Goal: Information Seeking & Learning: Learn about a topic

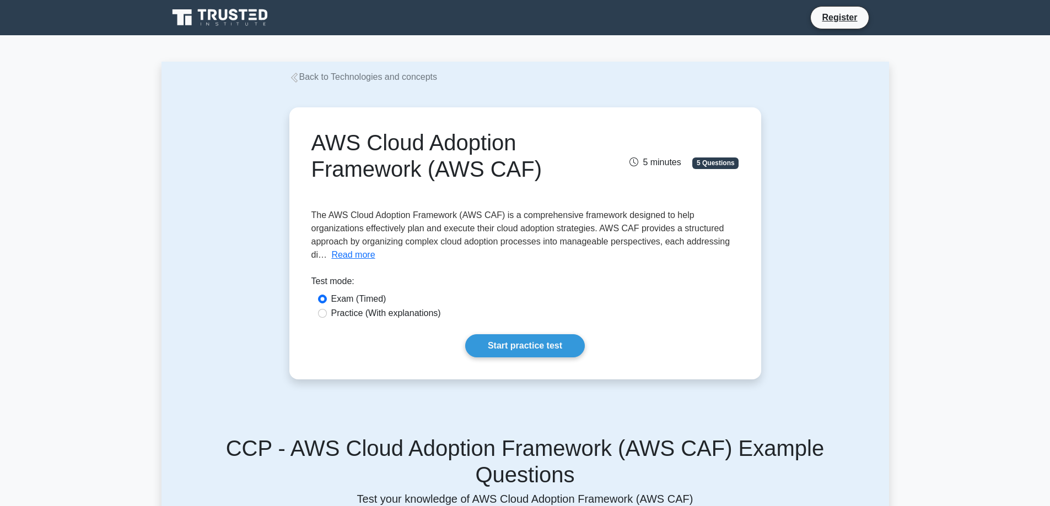
click at [370, 313] on label "Practice (With explanations)" at bounding box center [386, 313] width 110 height 13
click at [327, 313] on input "Practice (With explanations)" at bounding box center [322, 313] width 9 height 9
radio input "true"
click at [533, 345] on link "Start practice test" at bounding box center [525, 345] width 120 height 23
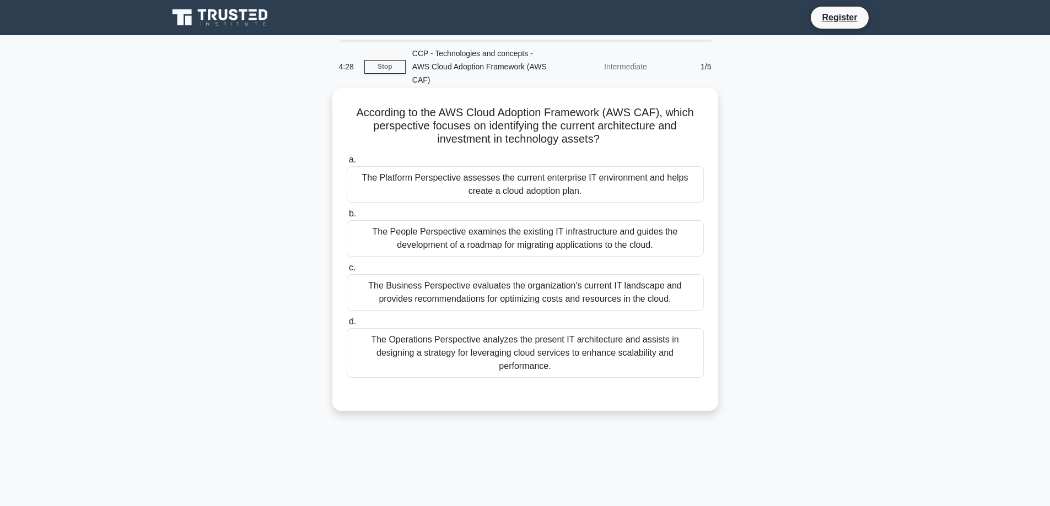
click at [443, 171] on div "The Platform Perspective assesses the current enterprise IT environment and hel…" at bounding box center [525, 184] width 357 height 36
click at [347, 164] on input "a. The Platform Perspective assesses the current enterprise IT environment and …" at bounding box center [347, 159] width 0 height 7
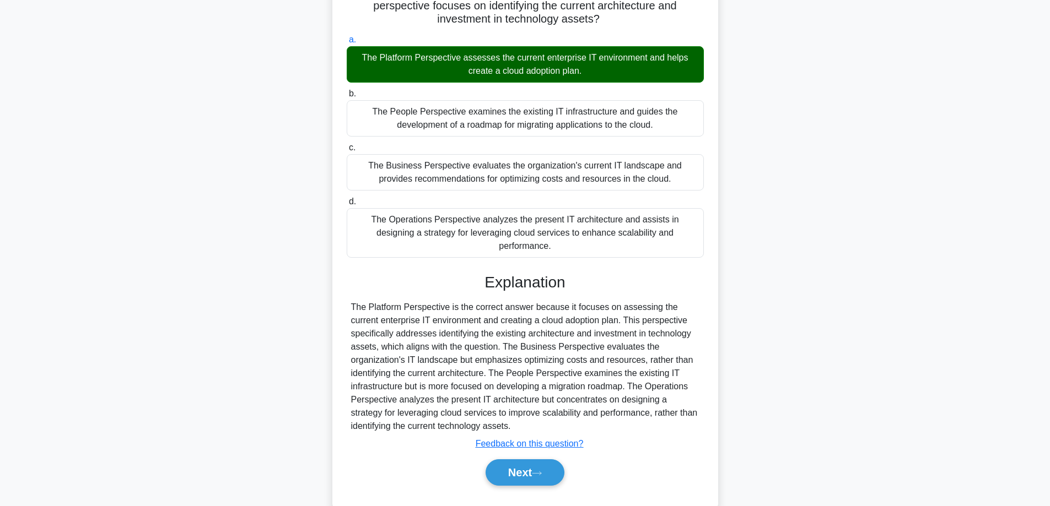
scroll to position [121, 0]
click at [532, 459] on button "Next" at bounding box center [524, 472] width 79 height 26
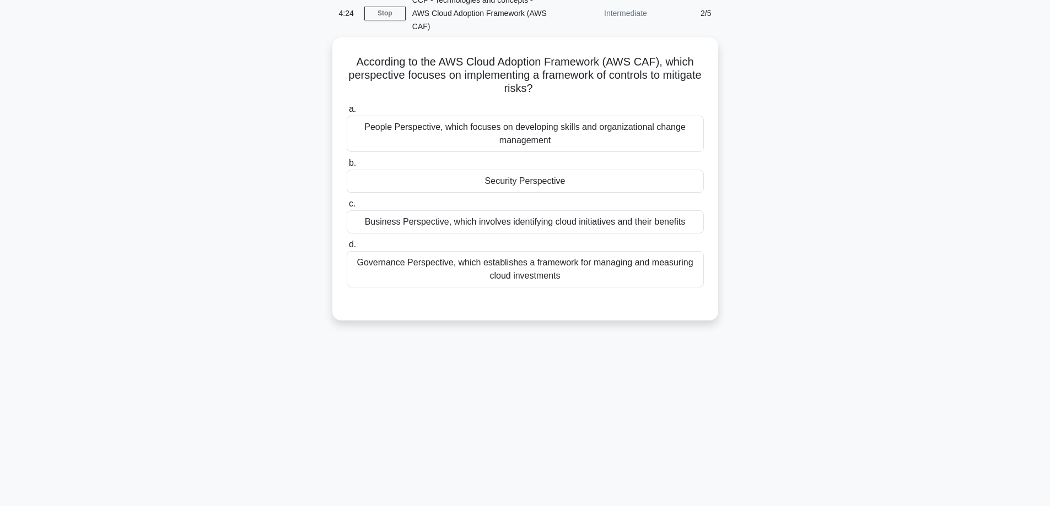
scroll to position [34, 0]
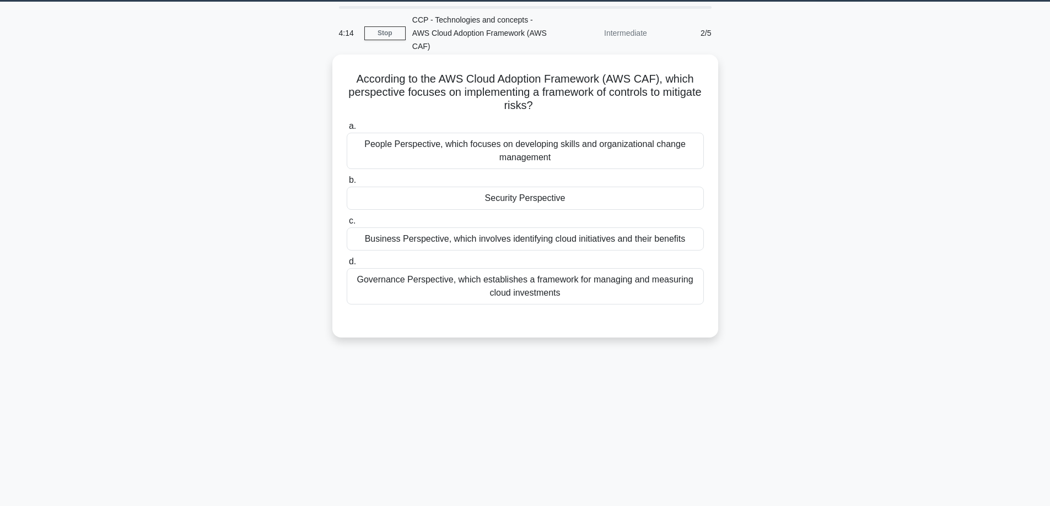
click at [471, 275] on div "Governance Perspective, which establishes a framework for managing and measurin…" at bounding box center [525, 286] width 357 height 36
click at [347, 266] on input "d. Governance Perspective, which establishes a framework for managing and measu…" at bounding box center [347, 261] width 0 height 7
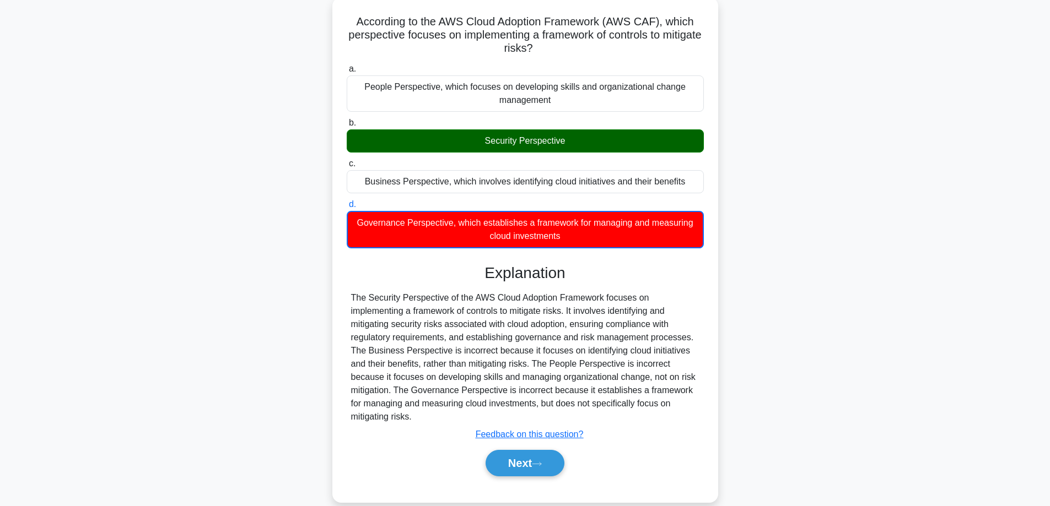
scroll to position [95, 0]
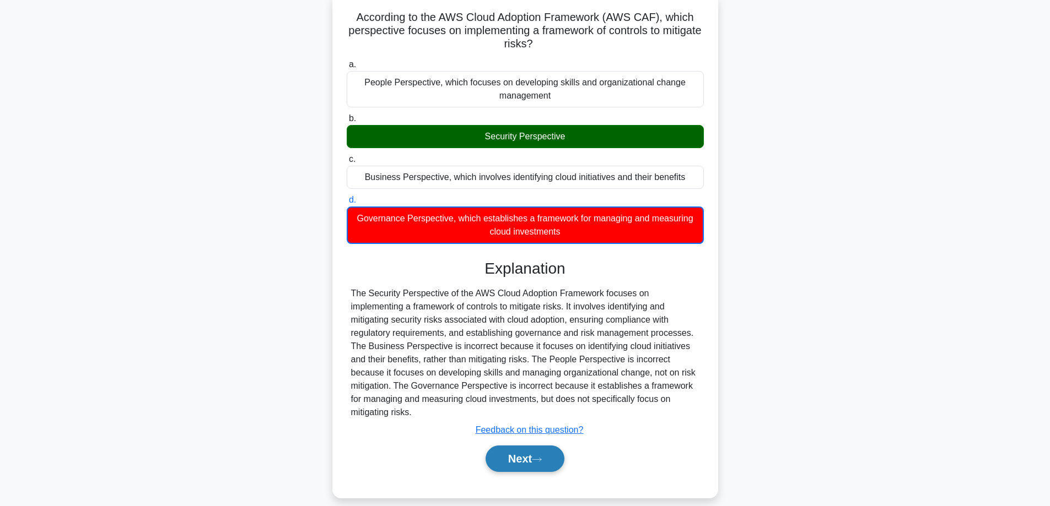
click at [522, 450] on button "Next" at bounding box center [524, 459] width 79 height 26
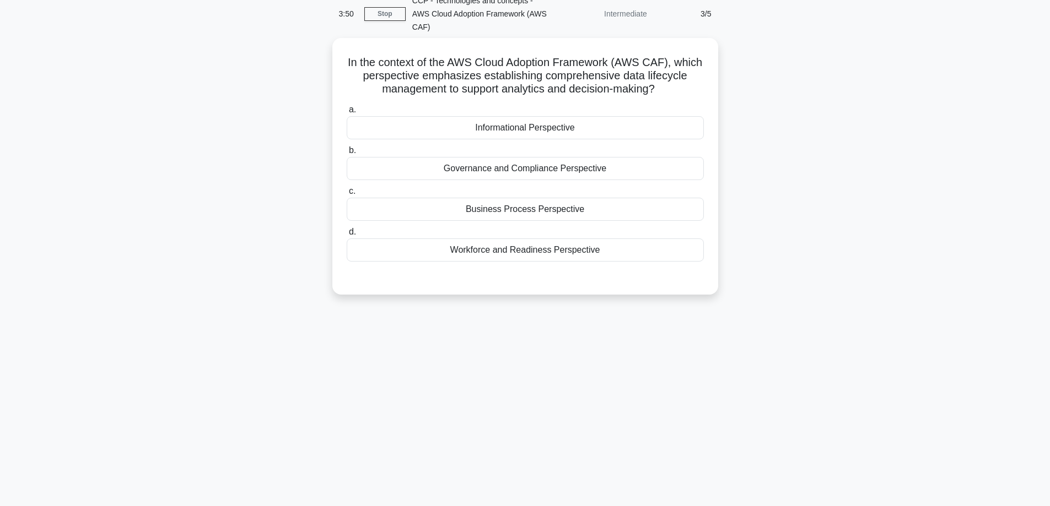
scroll to position [0, 0]
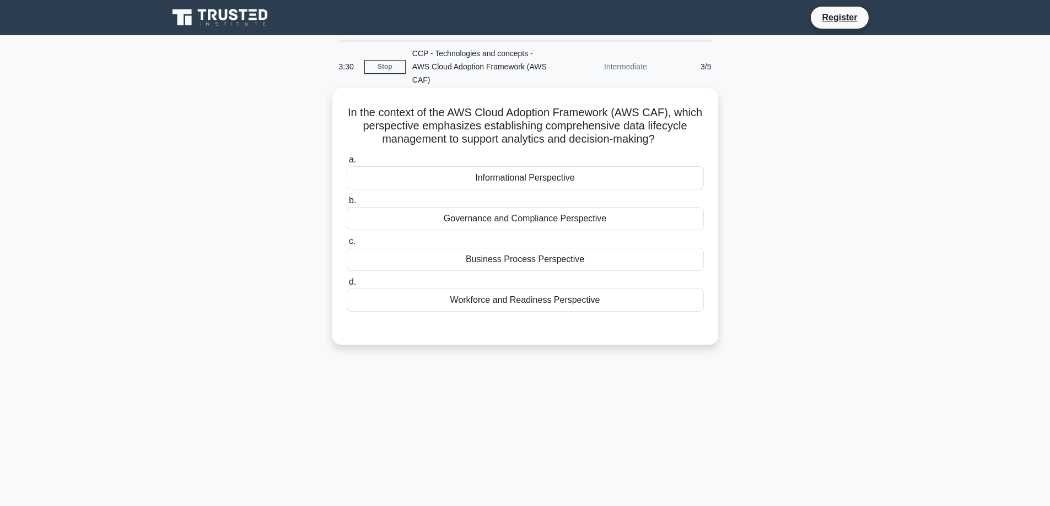
click at [433, 166] on div "Informational Perspective" at bounding box center [525, 177] width 357 height 23
click at [347, 164] on input "a. Informational Perspective" at bounding box center [347, 159] width 0 height 7
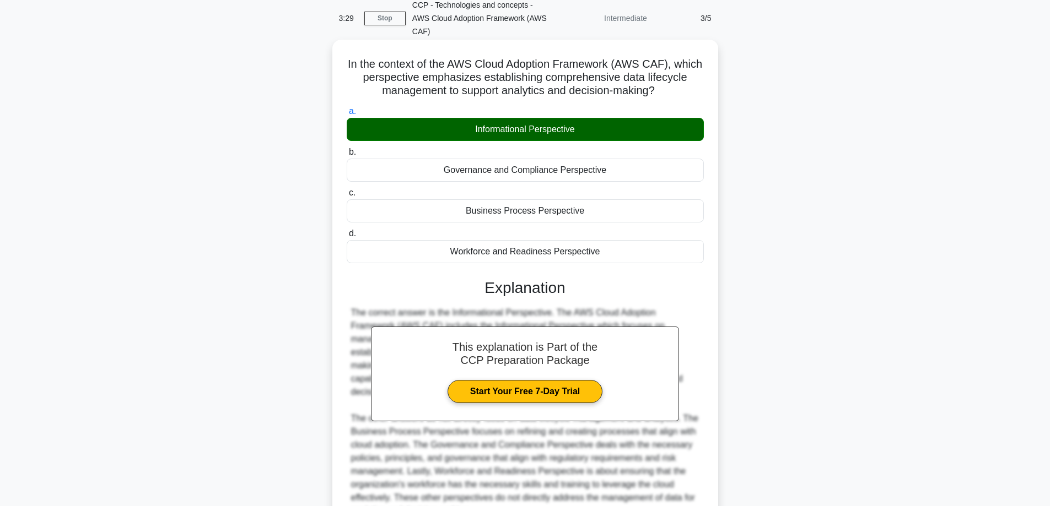
scroll to position [134, 0]
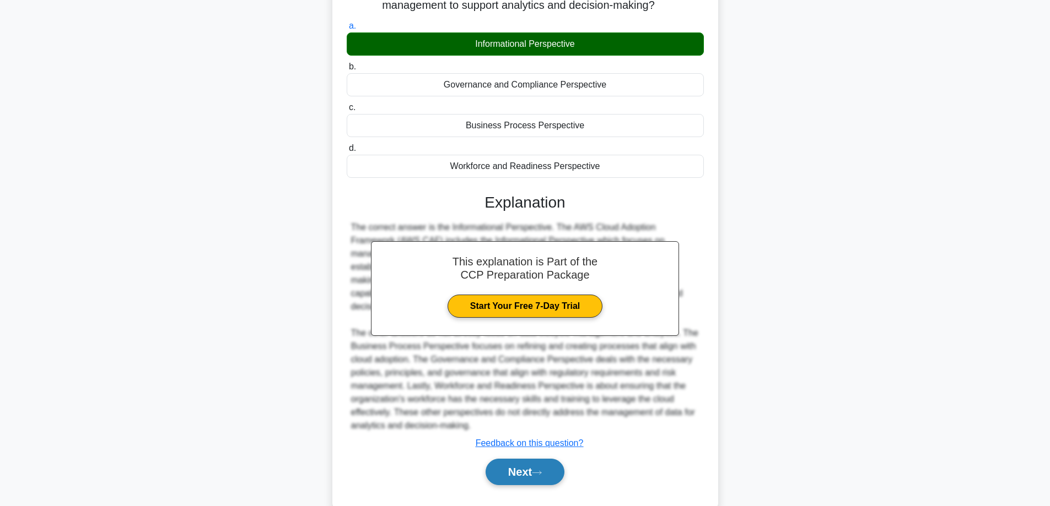
click at [533, 459] on button "Next" at bounding box center [524, 472] width 79 height 26
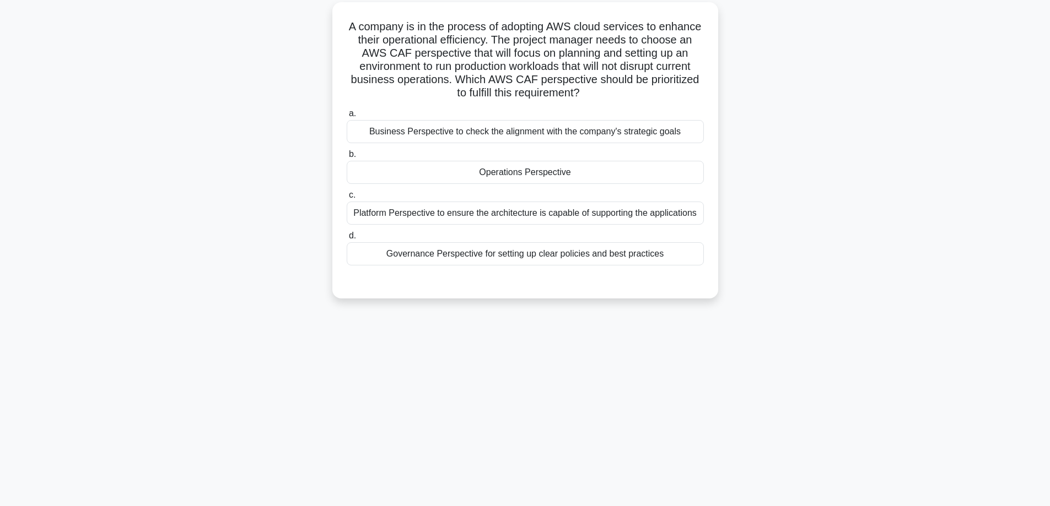
scroll to position [34, 0]
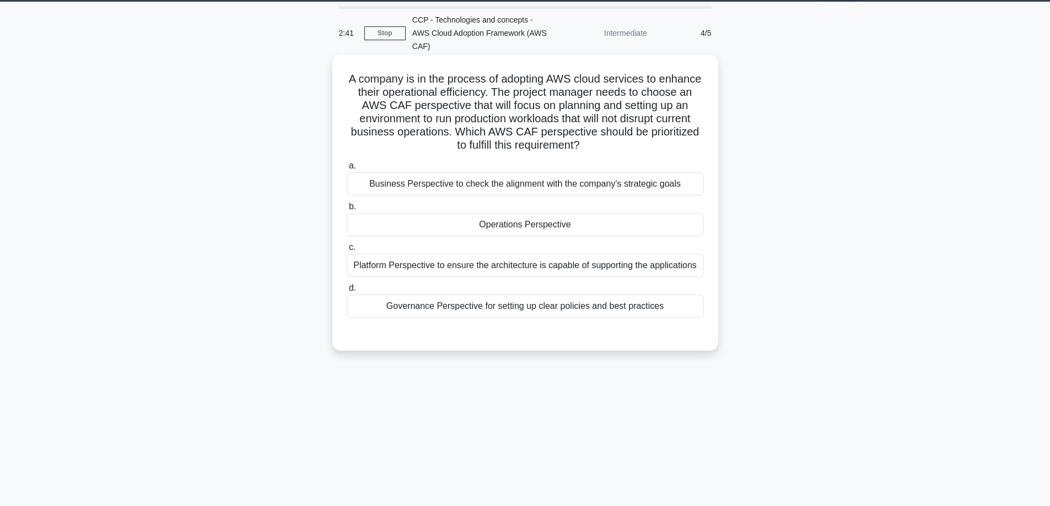
click at [460, 213] on div "Operations Perspective" at bounding box center [525, 224] width 357 height 23
click at [347, 209] on input "b. Operations Perspective" at bounding box center [347, 206] width 0 height 7
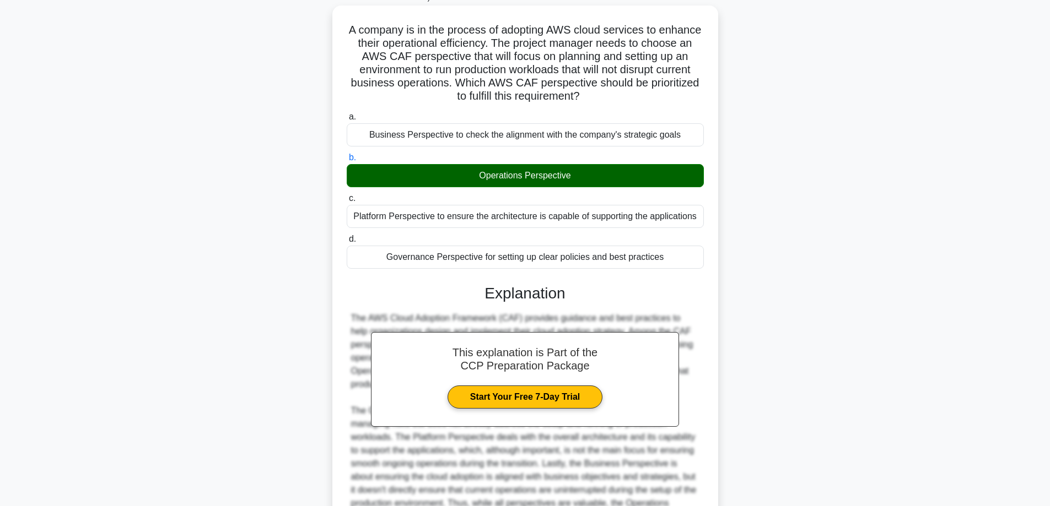
scroll to position [187, 0]
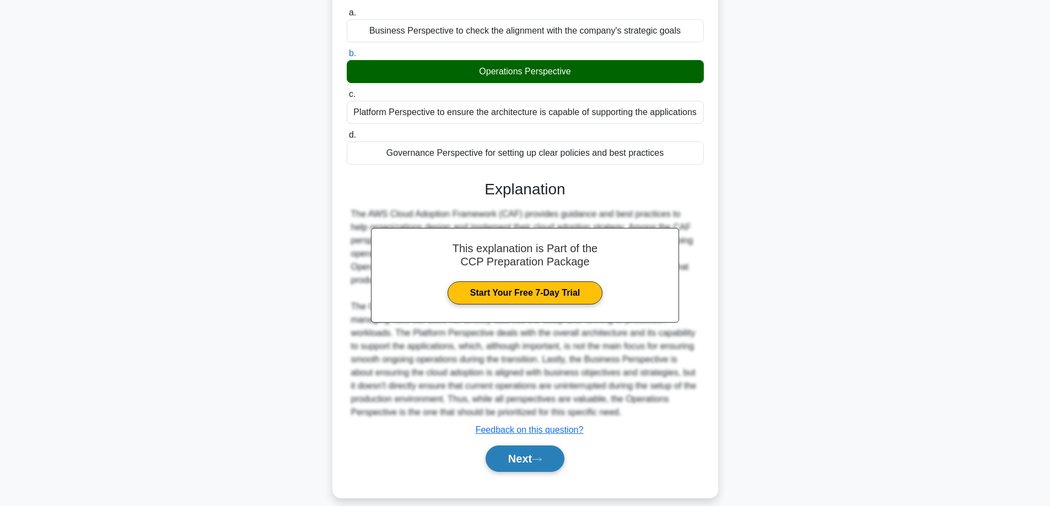
click at [521, 446] on button "Next" at bounding box center [524, 459] width 79 height 26
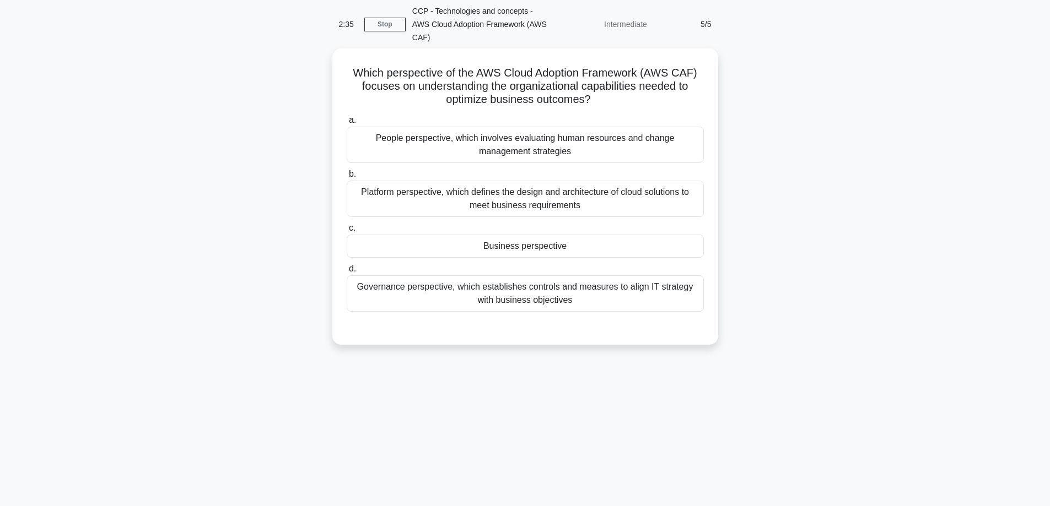
scroll to position [0, 0]
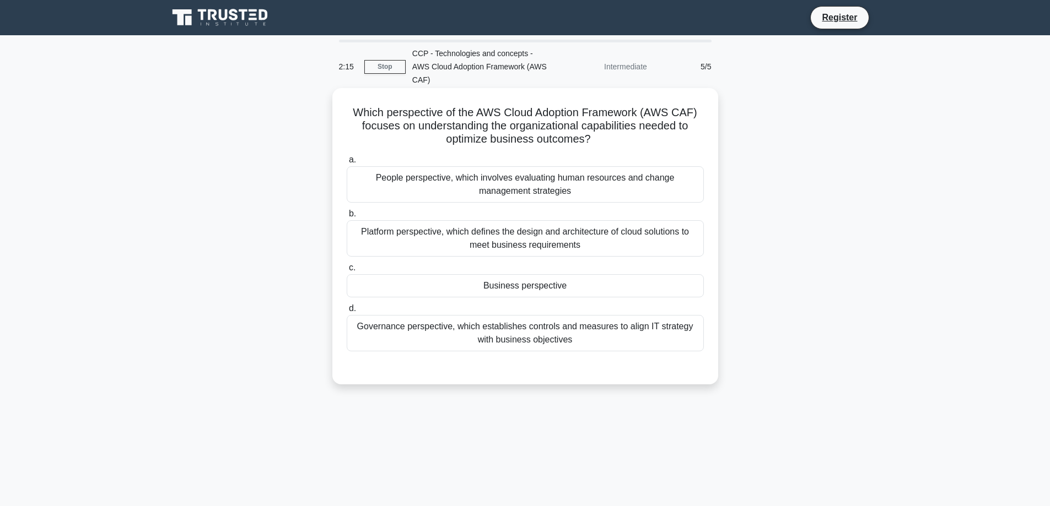
click at [505, 275] on div "Business perspective" at bounding box center [525, 285] width 357 height 23
click at [347, 272] on input "c. Business perspective" at bounding box center [347, 267] width 0 height 7
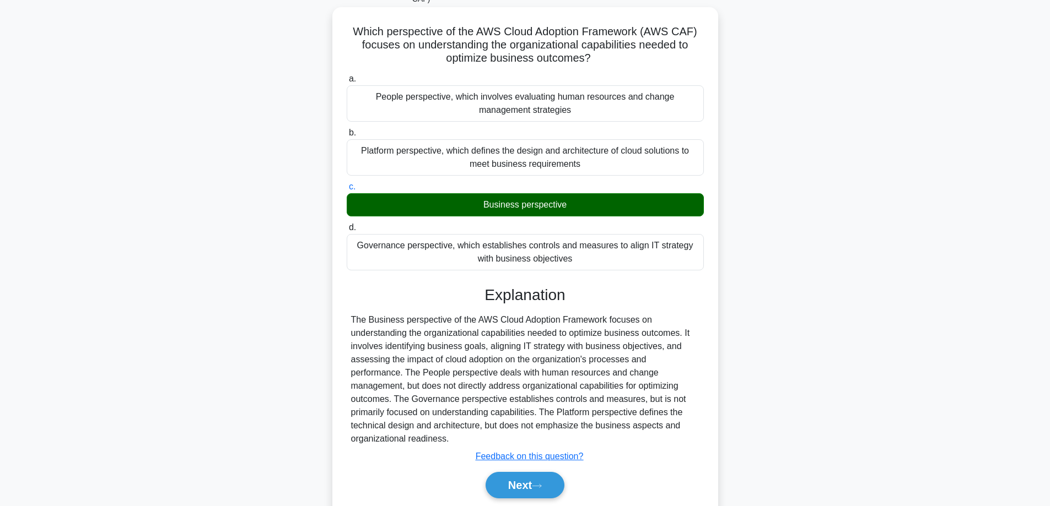
scroll to position [94, 0]
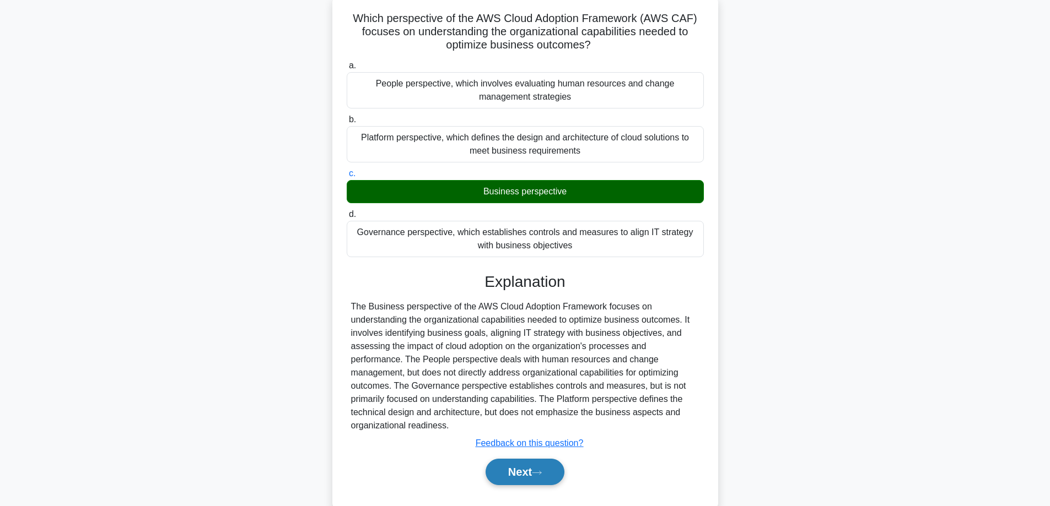
click at [511, 459] on button "Next" at bounding box center [524, 472] width 79 height 26
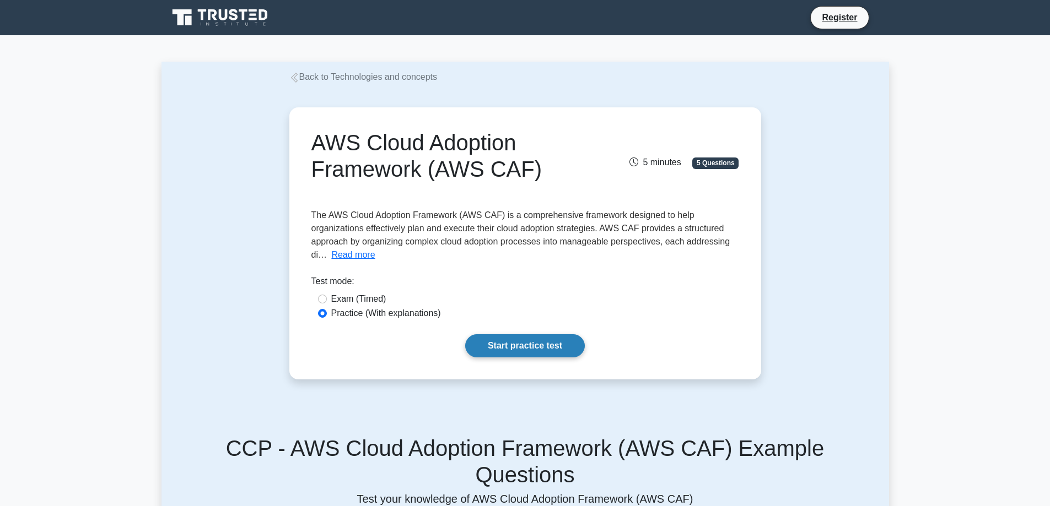
click at [531, 349] on link "Start practice test" at bounding box center [525, 345] width 120 height 23
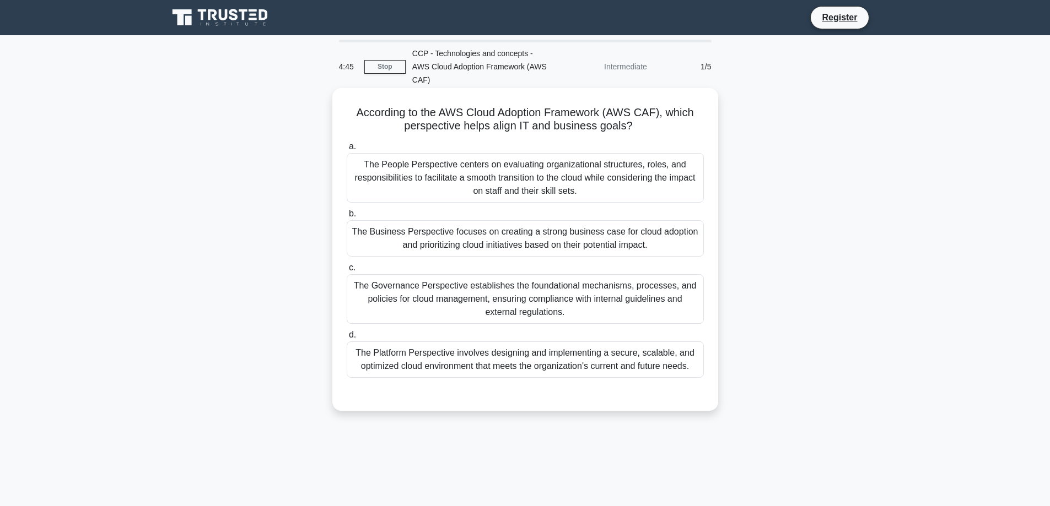
click at [454, 226] on div "The Business Perspective focuses on creating a strong business case for cloud a…" at bounding box center [525, 238] width 357 height 36
click at [347, 218] on input "b. The Business Perspective focuses on creating a strong business case for clou…" at bounding box center [347, 213] width 0 height 7
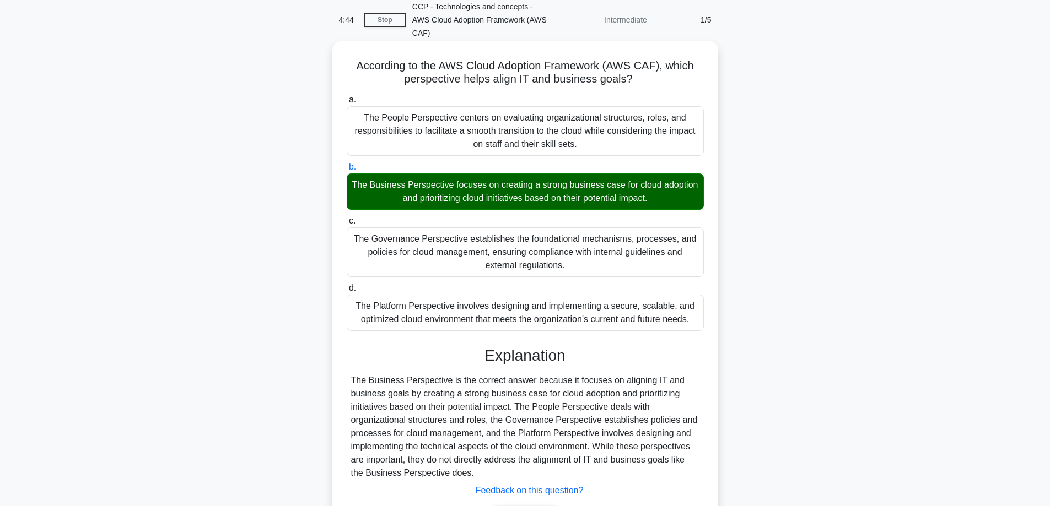
scroll to position [107, 0]
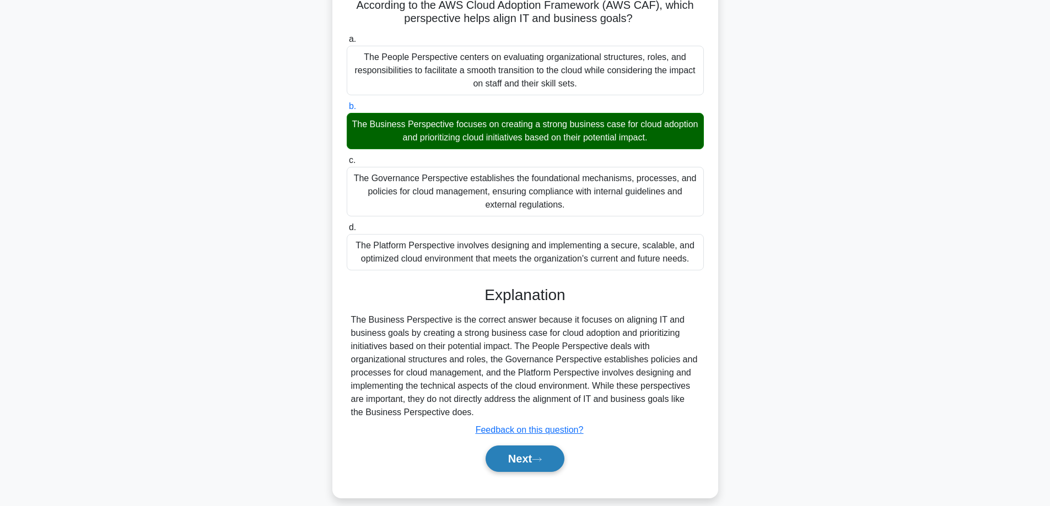
click at [527, 449] on button "Next" at bounding box center [524, 459] width 79 height 26
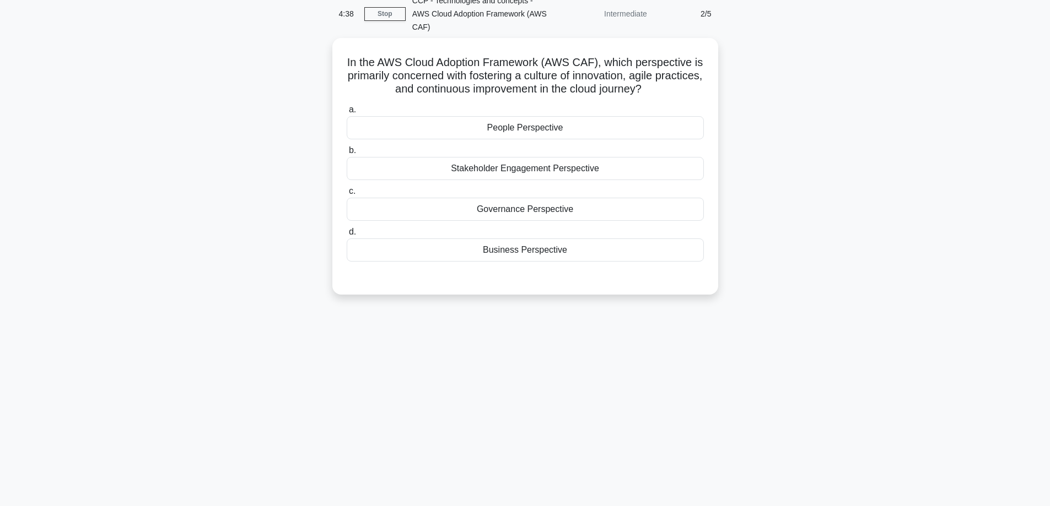
scroll to position [34, 0]
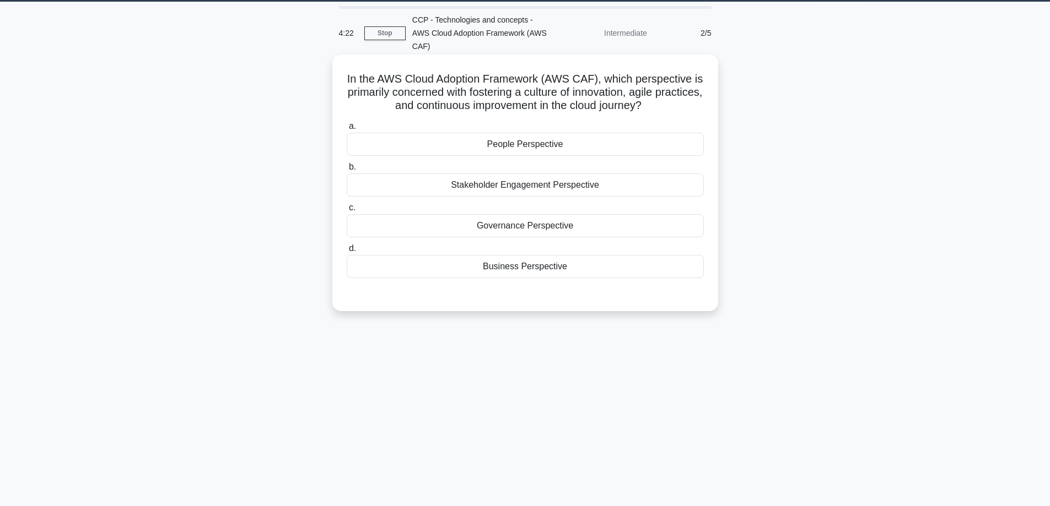
click at [537, 133] on div "People Perspective" at bounding box center [525, 144] width 357 height 23
click at [347, 130] on input "a. People Perspective" at bounding box center [347, 126] width 0 height 7
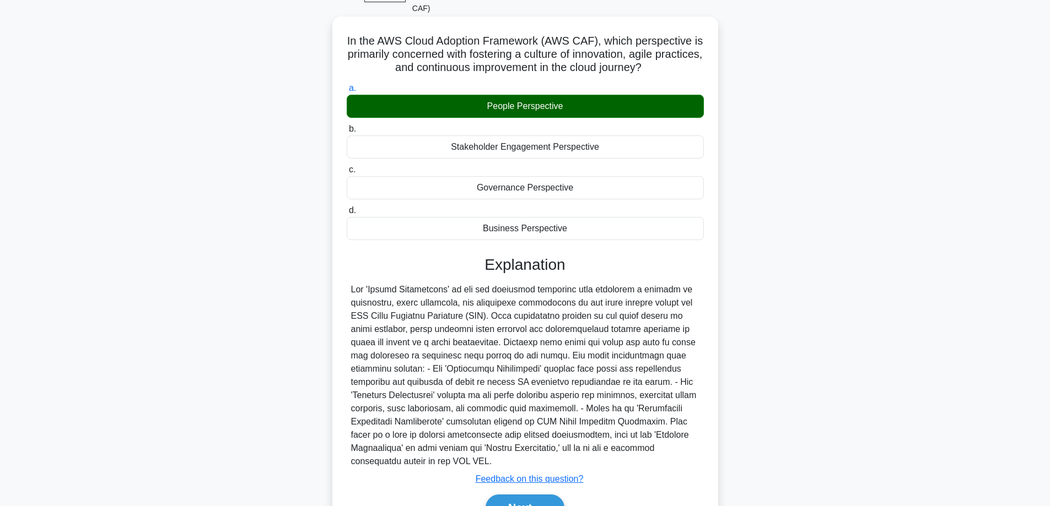
scroll to position [121, 0]
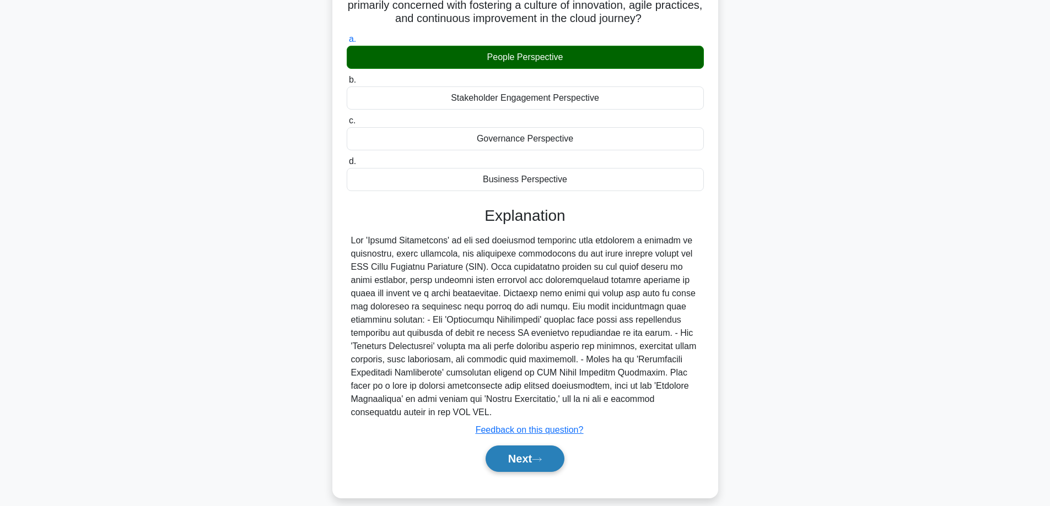
click at [533, 448] on button "Next" at bounding box center [524, 459] width 79 height 26
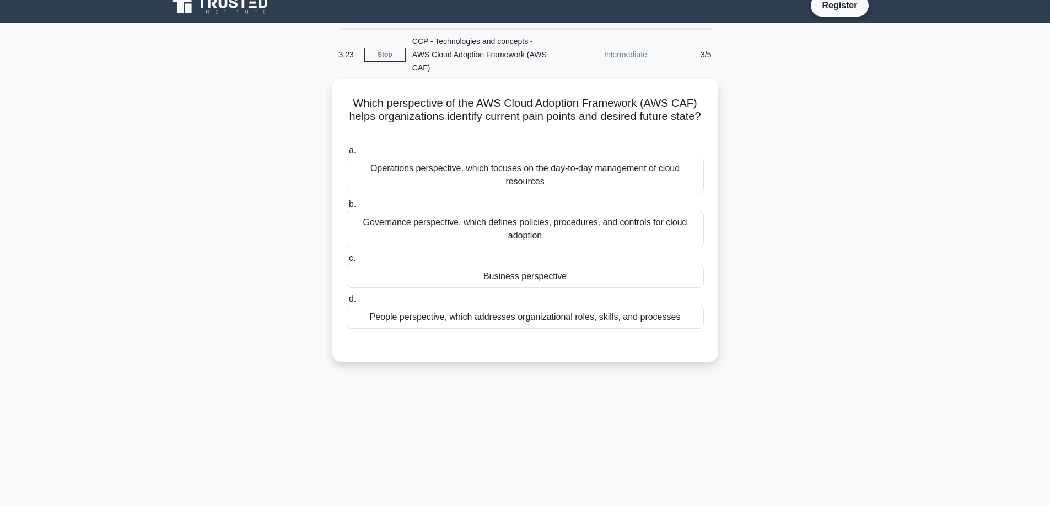
scroll to position [0, 0]
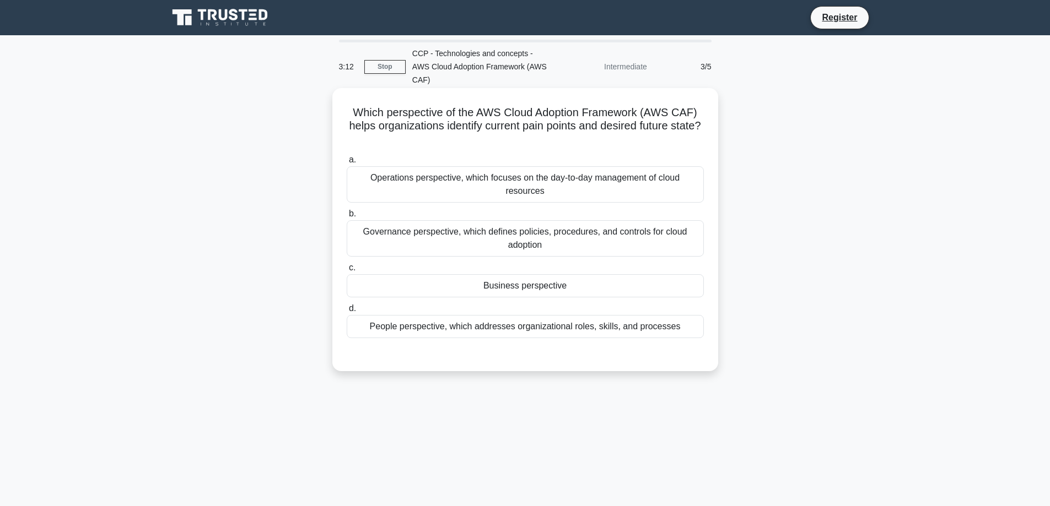
click at [492, 274] on div "Business perspective" at bounding box center [525, 285] width 357 height 23
click at [347, 272] on input "c. Business perspective" at bounding box center [347, 267] width 0 height 7
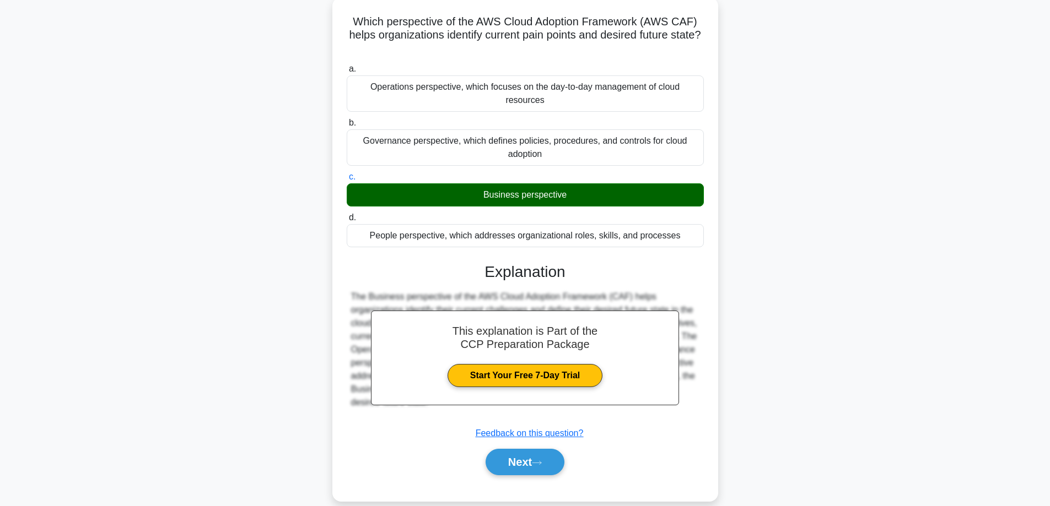
scroll to position [94, 0]
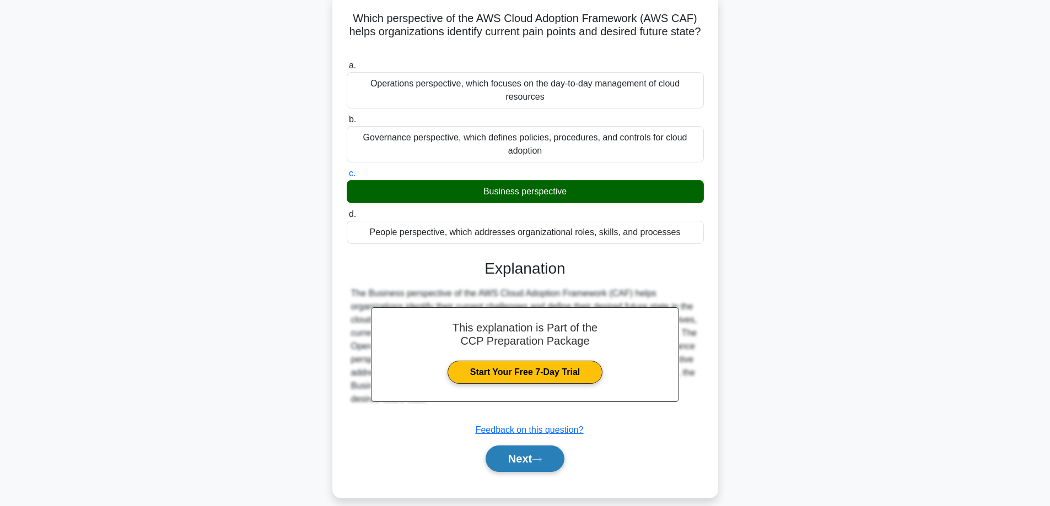
click at [524, 449] on button "Next" at bounding box center [524, 459] width 79 height 26
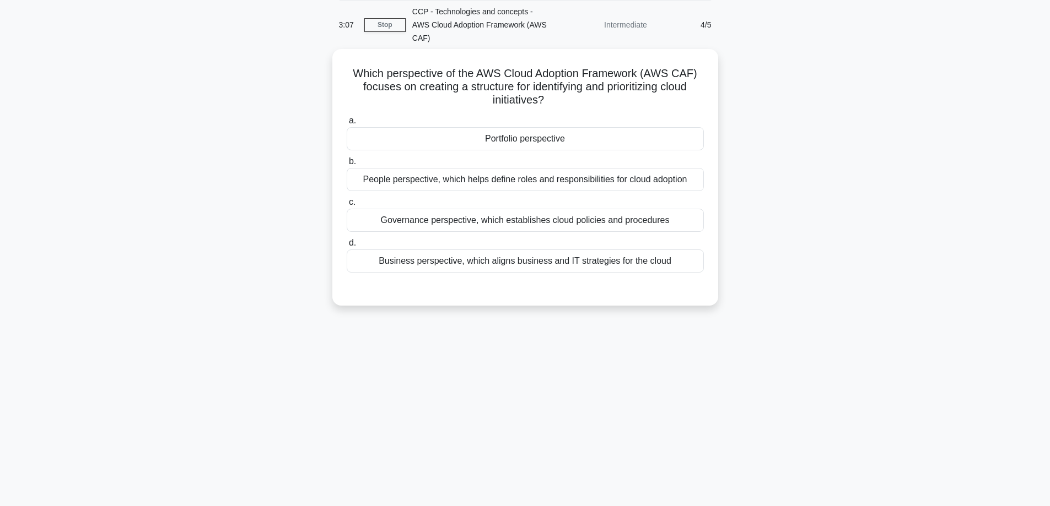
scroll to position [0, 0]
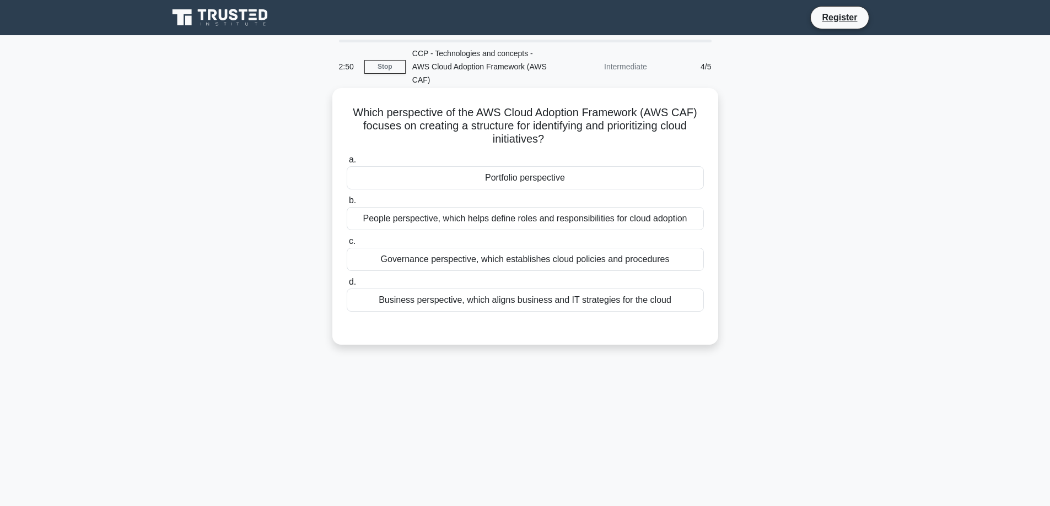
click at [418, 290] on div "Business perspective, which aligns business and IT strategies for the cloud" at bounding box center [525, 300] width 357 height 23
click at [347, 286] on input "d. Business perspective, which aligns business and IT strategies for the cloud" at bounding box center [347, 282] width 0 height 7
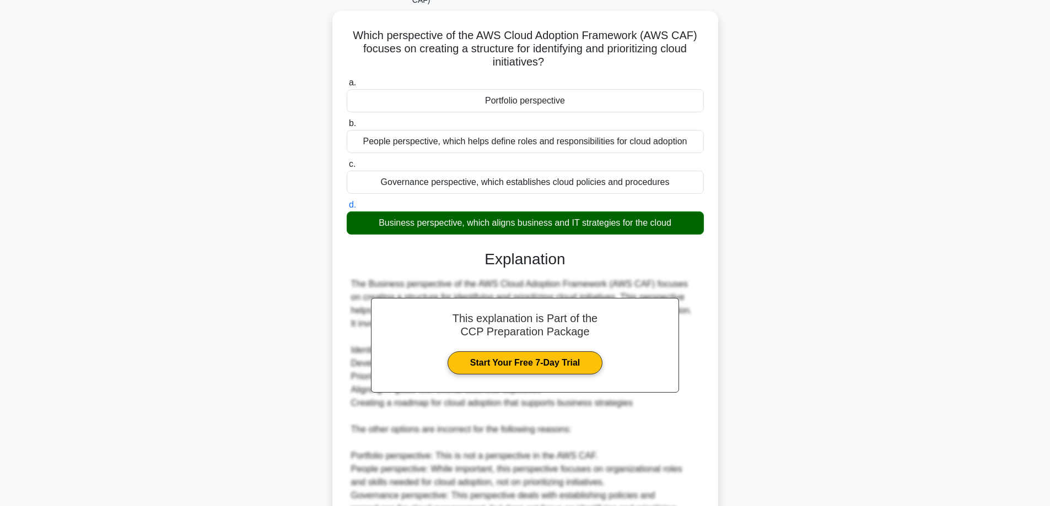
scroll to position [187, 0]
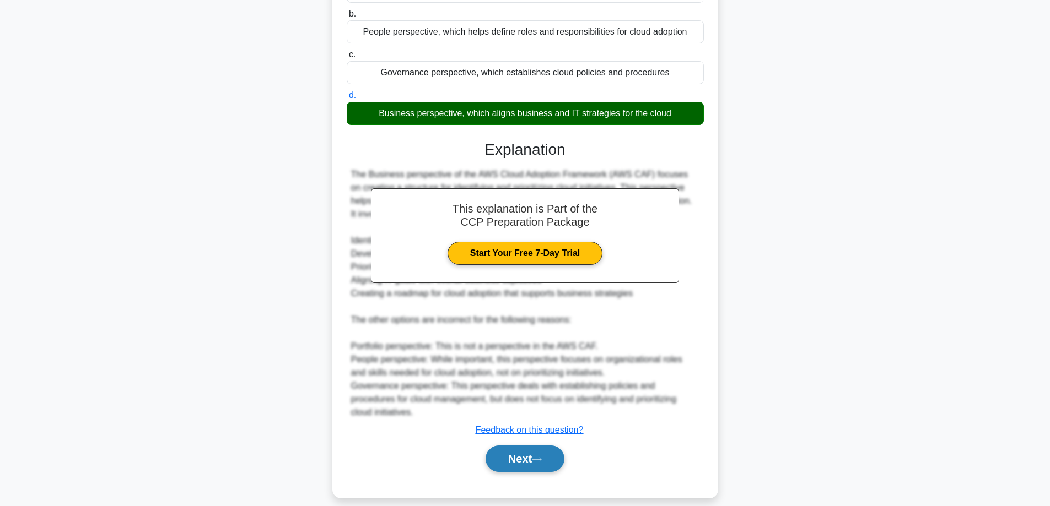
click at [517, 448] on button "Next" at bounding box center [524, 459] width 79 height 26
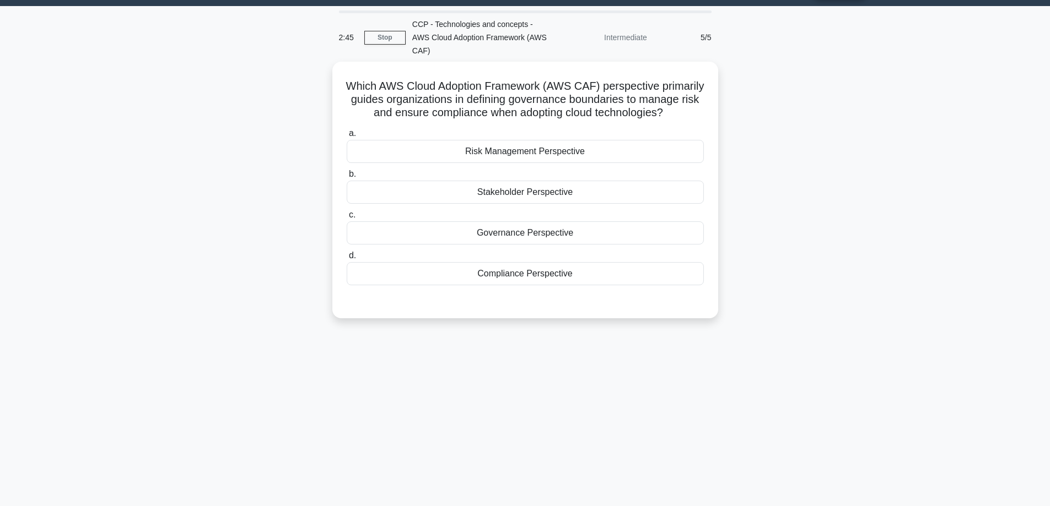
scroll to position [0, 0]
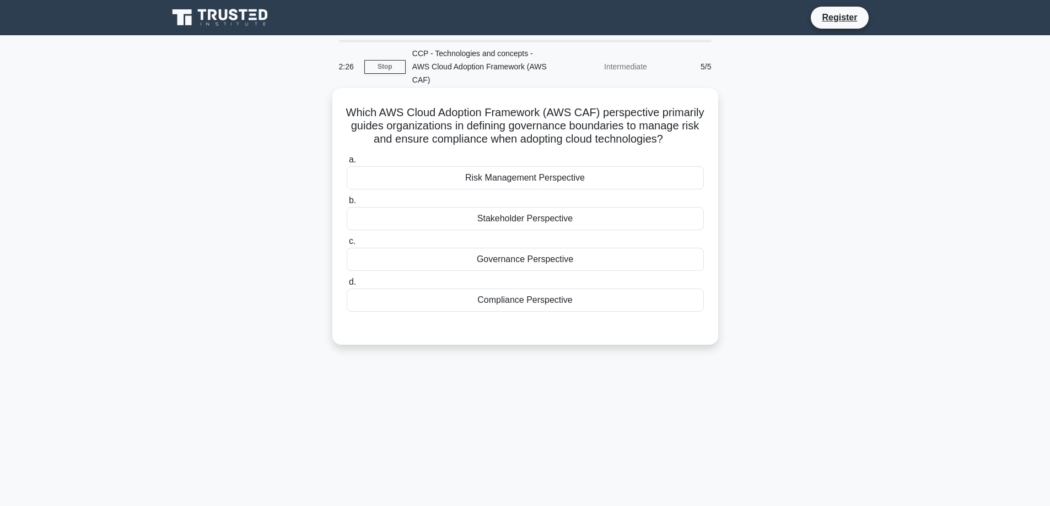
click at [487, 258] on div "Governance Perspective" at bounding box center [525, 259] width 357 height 23
click at [347, 245] on input "c. Governance Perspective" at bounding box center [347, 241] width 0 height 7
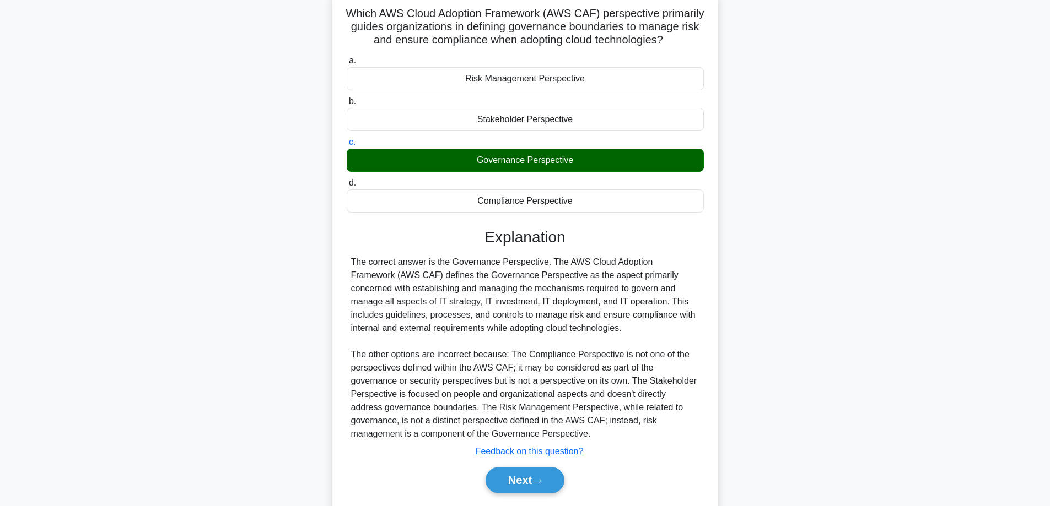
scroll to position [134, 0]
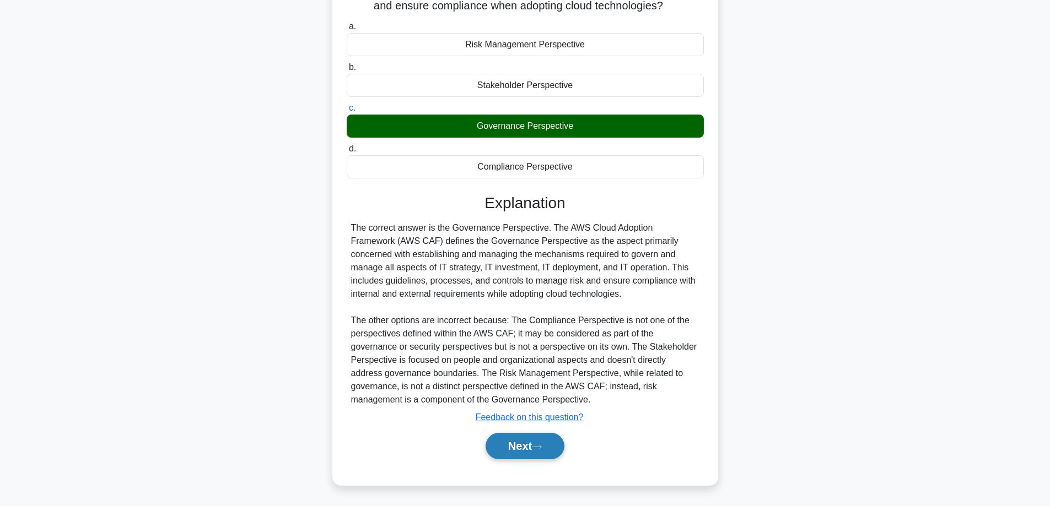
click at [525, 445] on button "Next" at bounding box center [524, 446] width 79 height 26
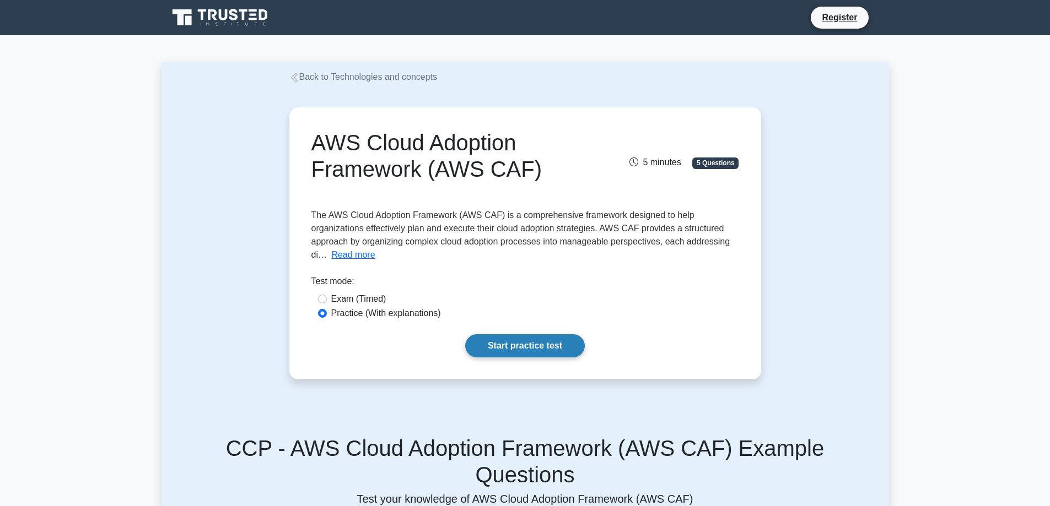
click at [511, 347] on link "Start practice test" at bounding box center [525, 345] width 120 height 23
click at [521, 351] on link "Start practice test" at bounding box center [525, 345] width 120 height 23
